Goal: Task Accomplishment & Management: Manage account settings

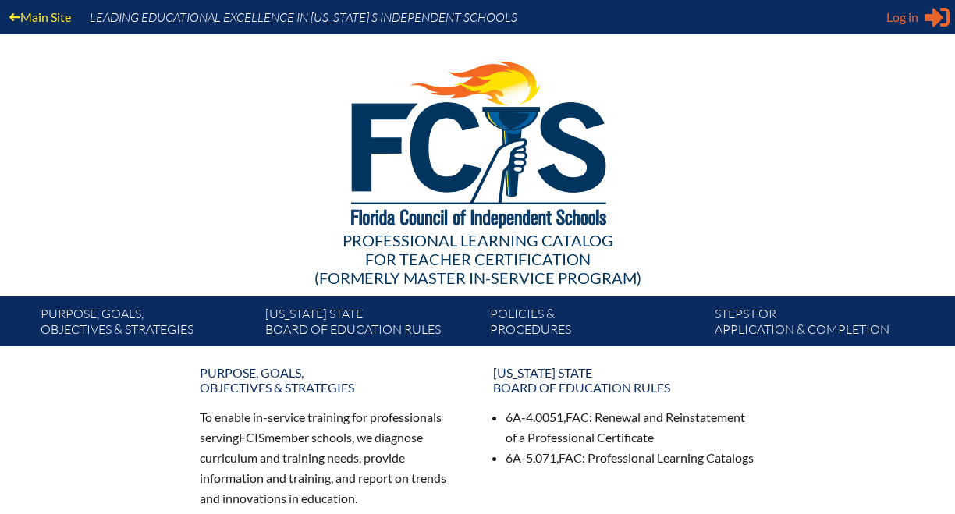
type input "[EMAIL_ADDRESS][DOMAIN_NAME]"
click at [905, 20] on span "Log in" at bounding box center [902, 17] width 32 height 19
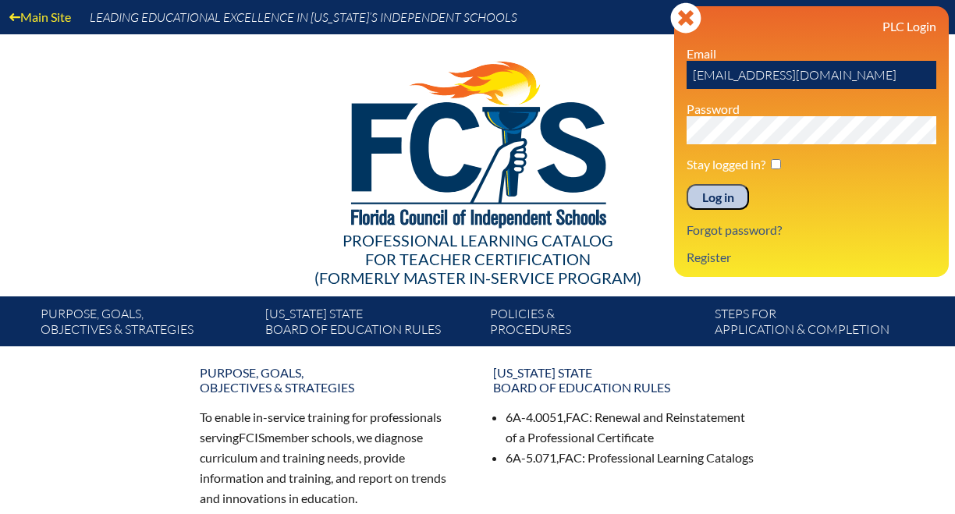
click at [727, 209] on input "Log in" at bounding box center [718, 197] width 62 height 27
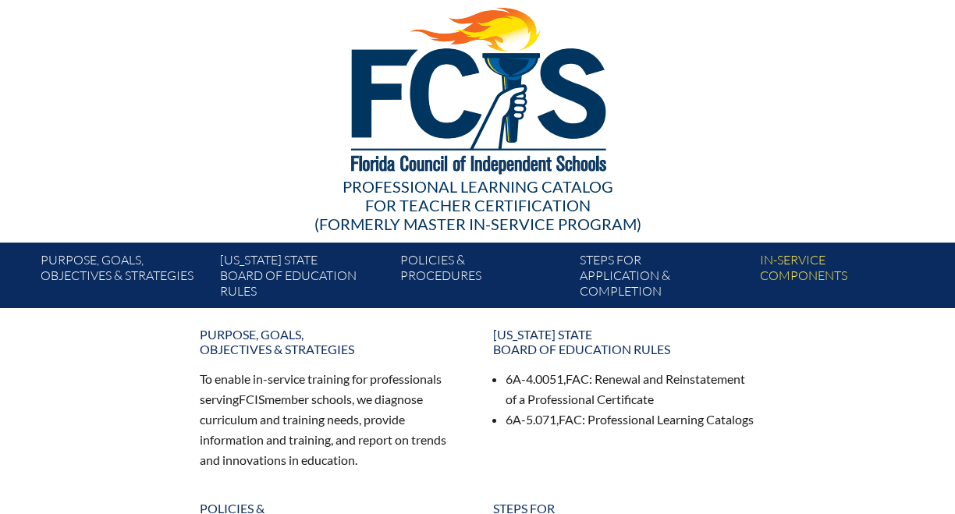
scroll to position [52, 0]
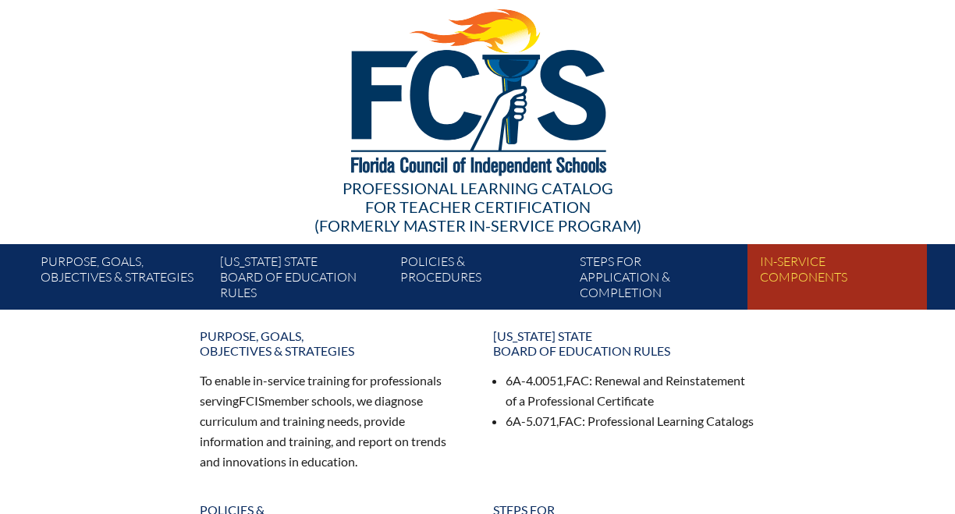
click at [762, 272] on link "In-service components" at bounding box center [843, 279] width 179 height 59
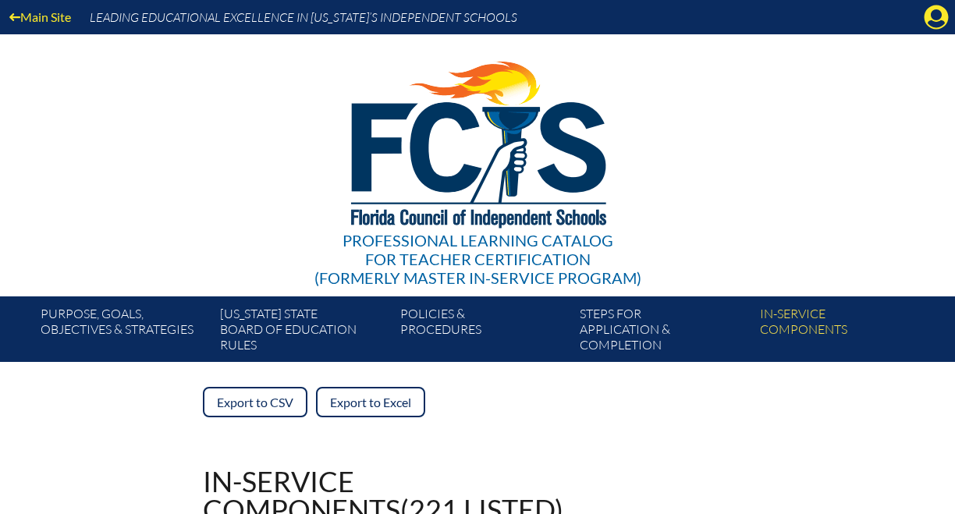
click at [916, 20] on div "Main Site Leading Educational Excellence in Florida’s Independent Schools" at bounding box center [477, 17] width 955 height 34
click at [943, 20] on icon at bounding box center [937, 17] width 24 height 24
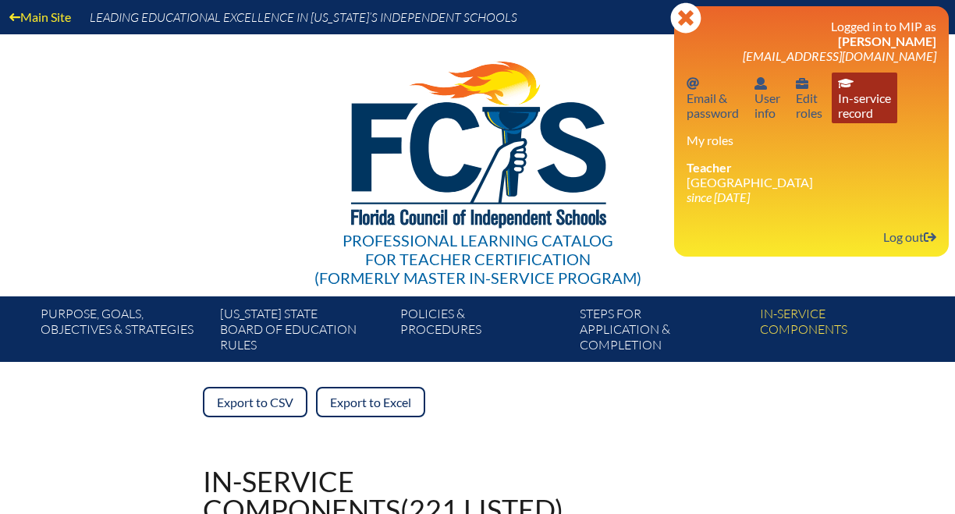
click at [854, 101] on link "In-service record In-service record" at bounding box center [865, 98] width 66 height 51
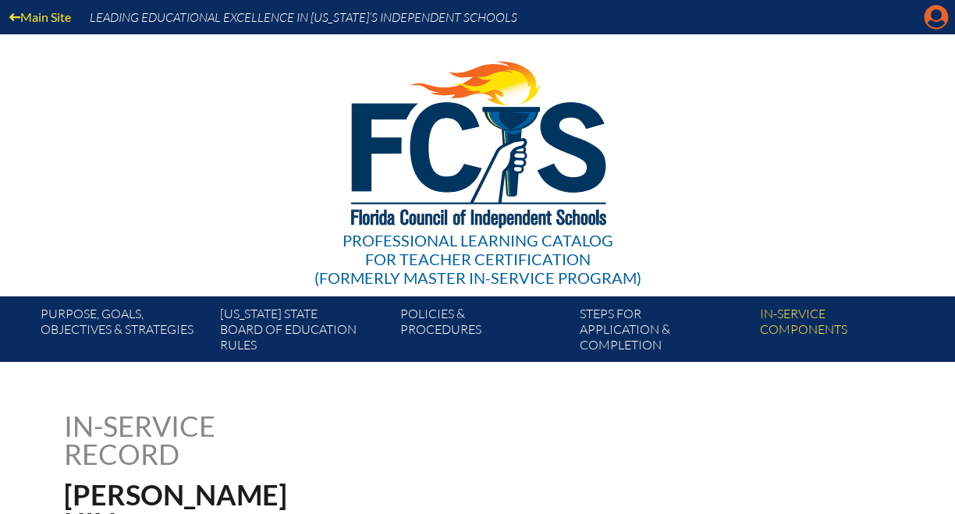
click at [939, 20] on icon at bounding box center [937, 17] width 24 height 24
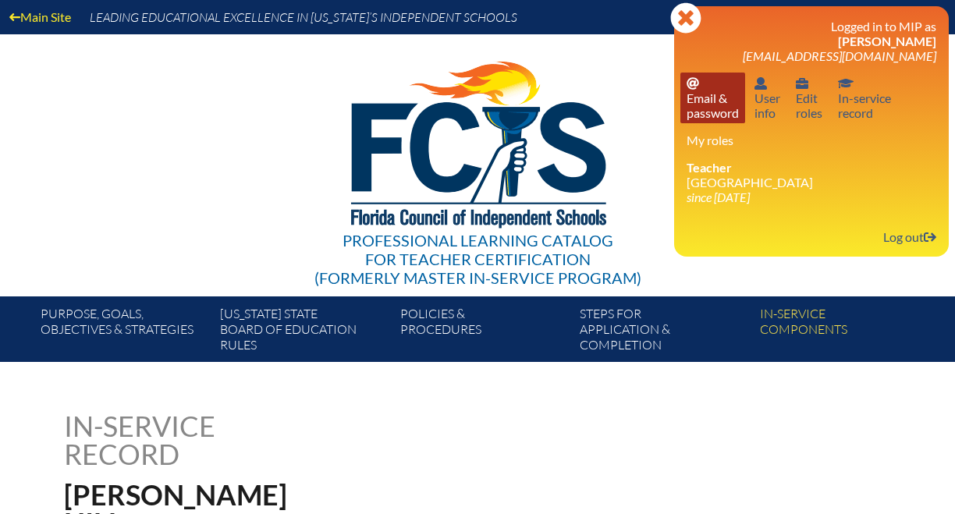
click at [730, 100] on link "Email password Email & password" at bounding box center [712, 98] width 65 height 51
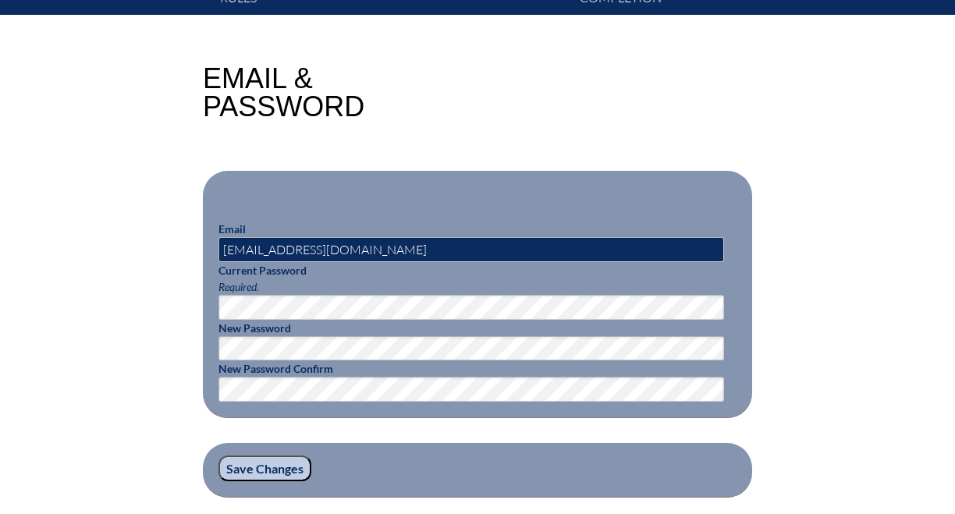
scroll to position [266, 0]
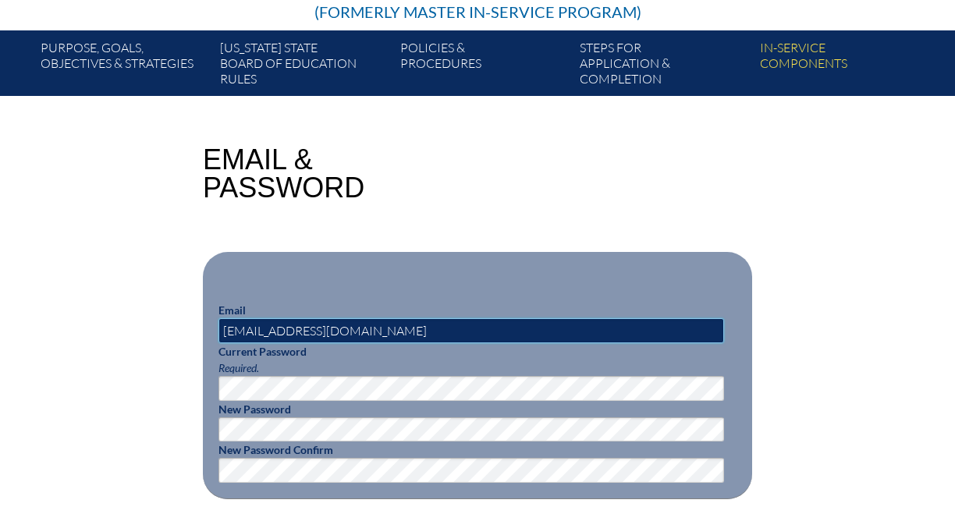
click at [294, 332] on input "[EMAIL_ADDRESS][DOMAIN_NAME]" at bounding box center [471, 330] width 506 height 25
click at [294, 332] on input "mhill@lhps.org" at bounding box center [471, 330] width 506 height 25
type input "[EMAIL_ADDRESS][DOMAIN_NAME]"
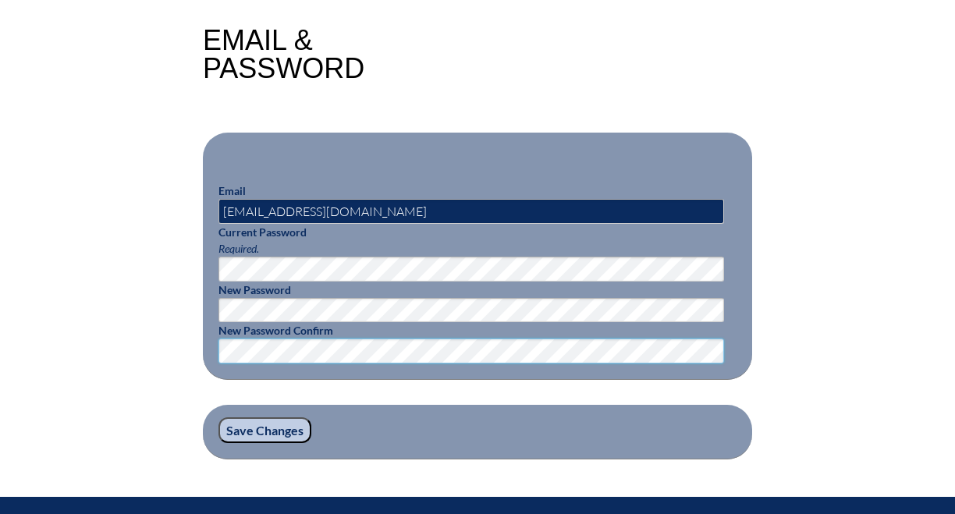
scroll to position [431, 0]
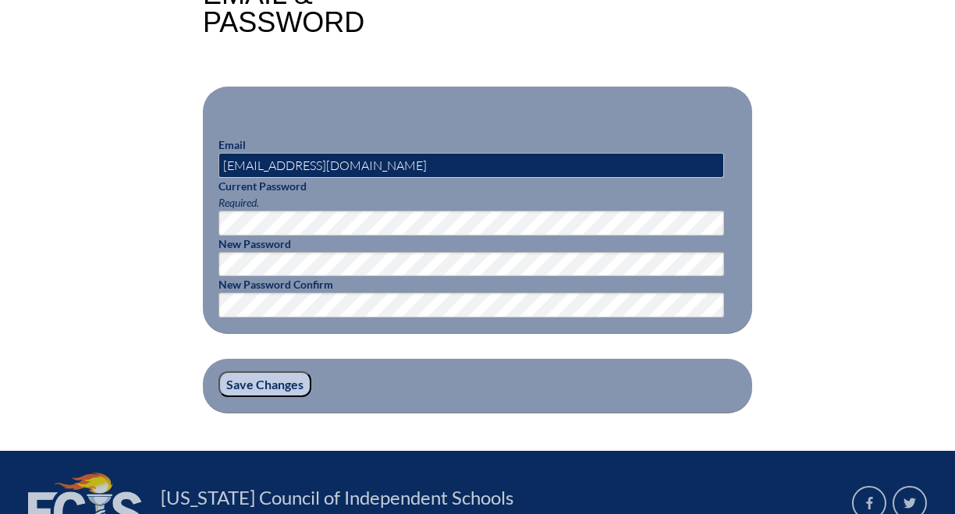
click at [266, 392] on input "Save Changes" at bounding box center [264, 384] width 93 height 27
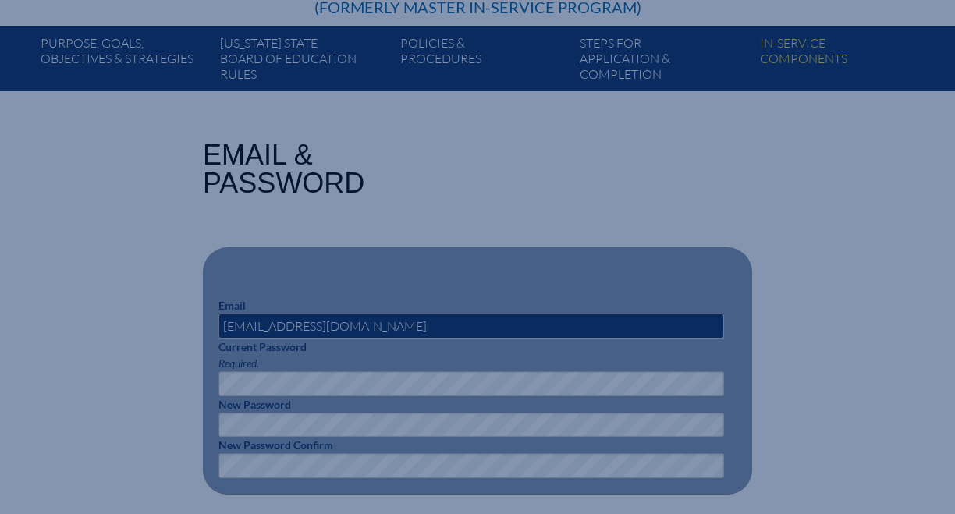
scroll to position [474, 0]
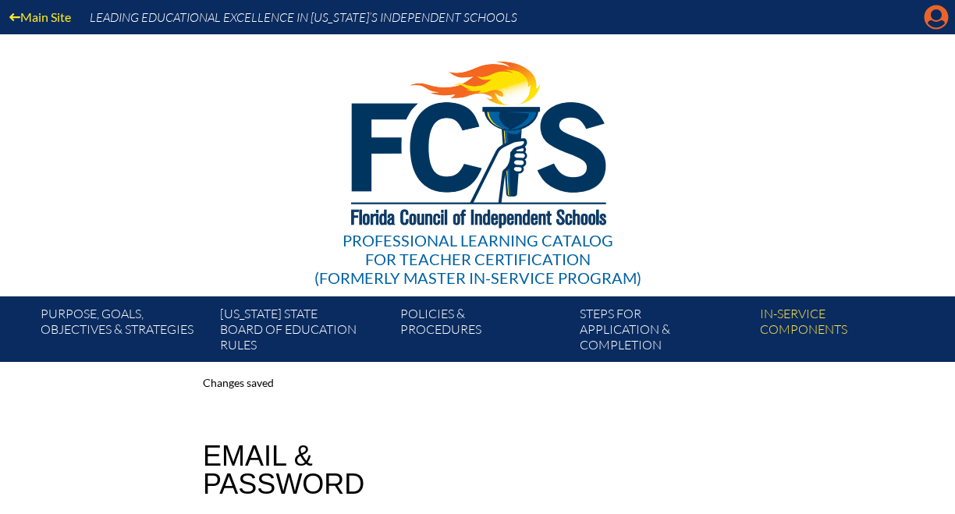
click at [929, 17] on icon at bounding box center [937, 17] width 24 height 24
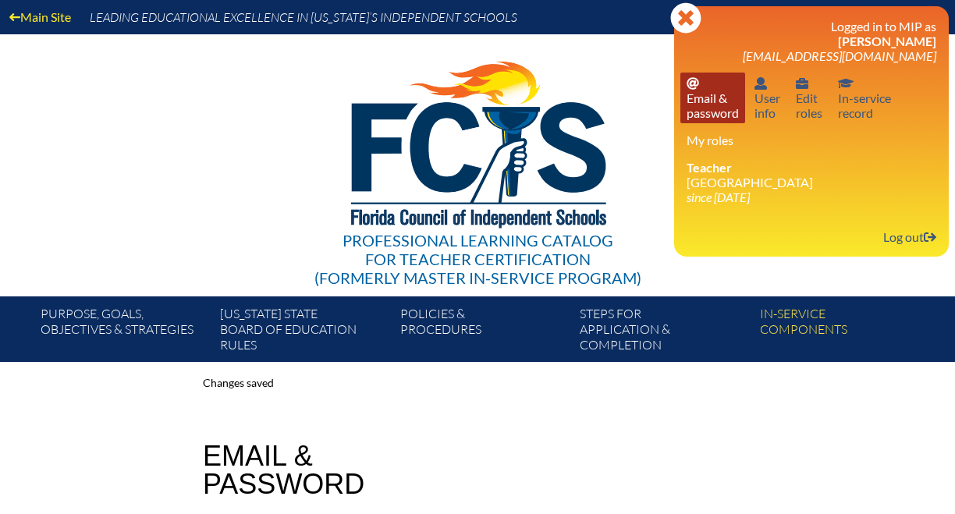
click at [733, 109] on link "Email password Email & password" at bounding box center [712, 98] width 65 height 51
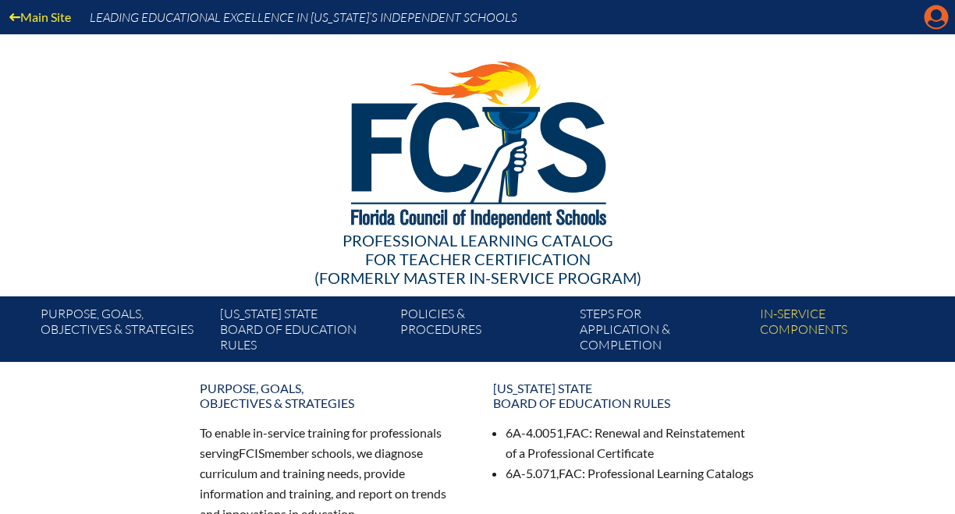
click at [931, 19] on icon at bounding box center [937, 17] width 24 height 24
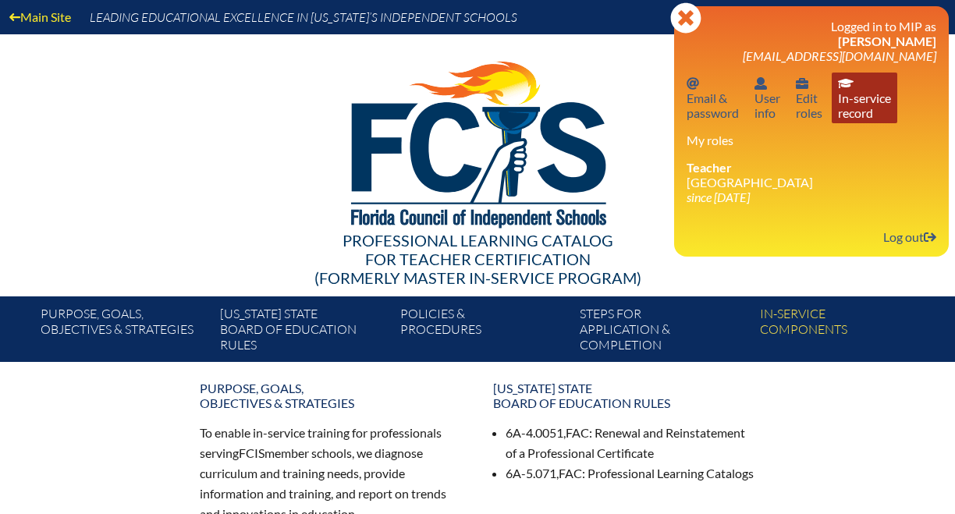
click at [864, 112] on link "In-service record In-service record" at bounding box center [865, 98] width 66 height 51
